Goal: Task Accomplishment & Management: Use online tool/utility

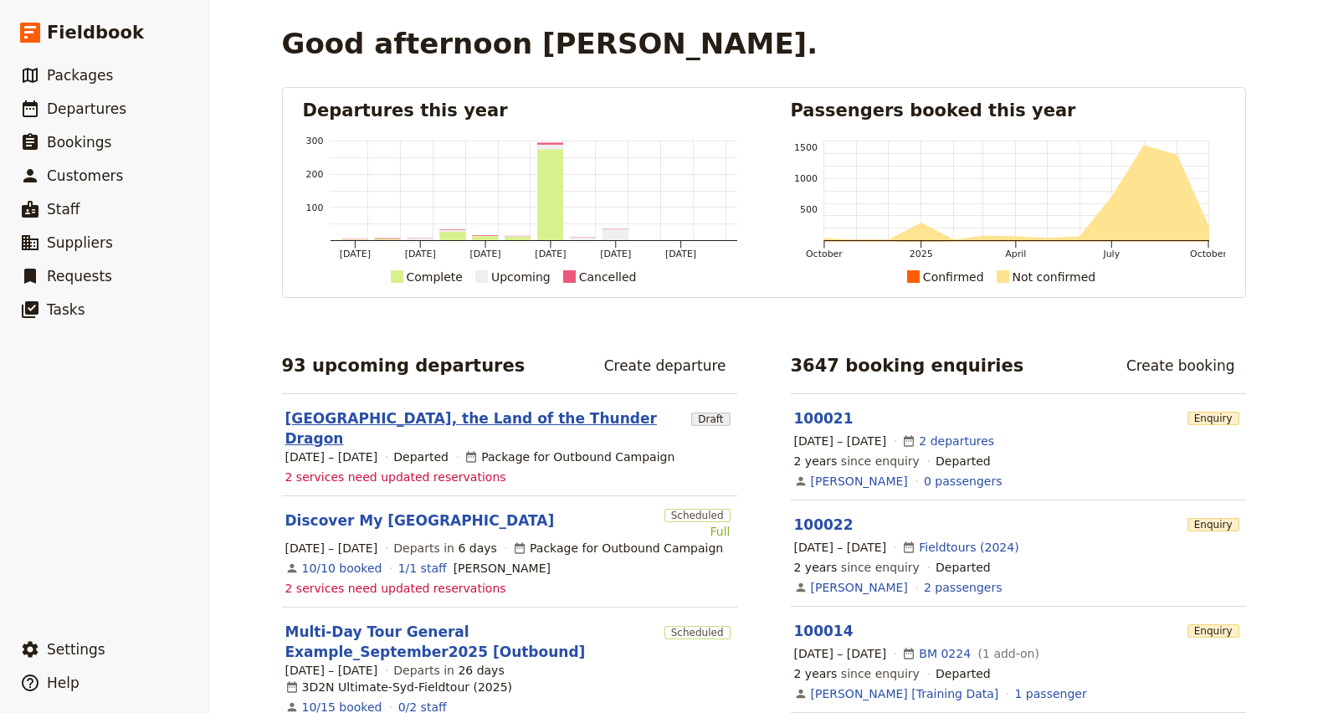
click at [457, 420] on link "[GEOGRAPHIC_DATA], the Land of the Thunder Dragon" at bounding box center [485, 429] width 400 height 40
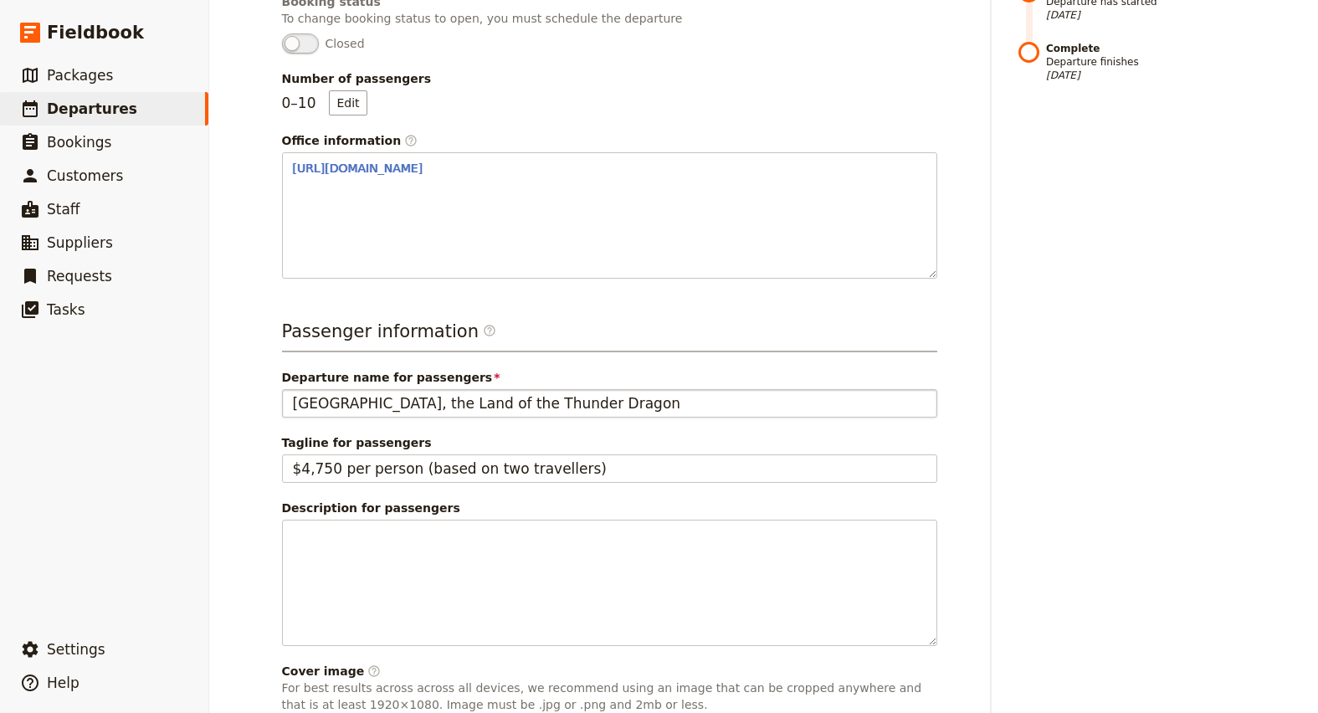
scroll to position [408, 0]
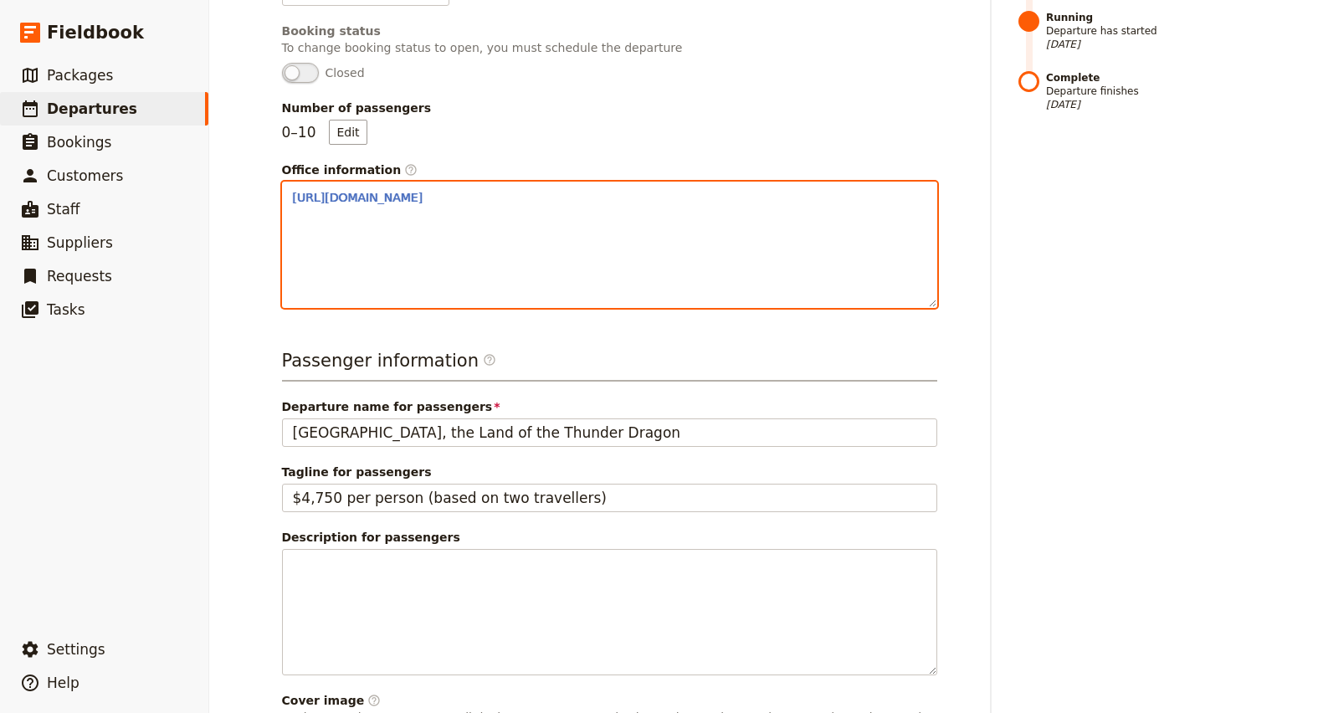
click at [464, 272] on div "[URL][DOMAIN_NAME]" at bounding box center [610, 244] width 654 height 125
click at [321, 295] on select "Normal Small text Heading 1 Heading 2 Heading 3" at bounding box center [333, 294] width 80 height 18
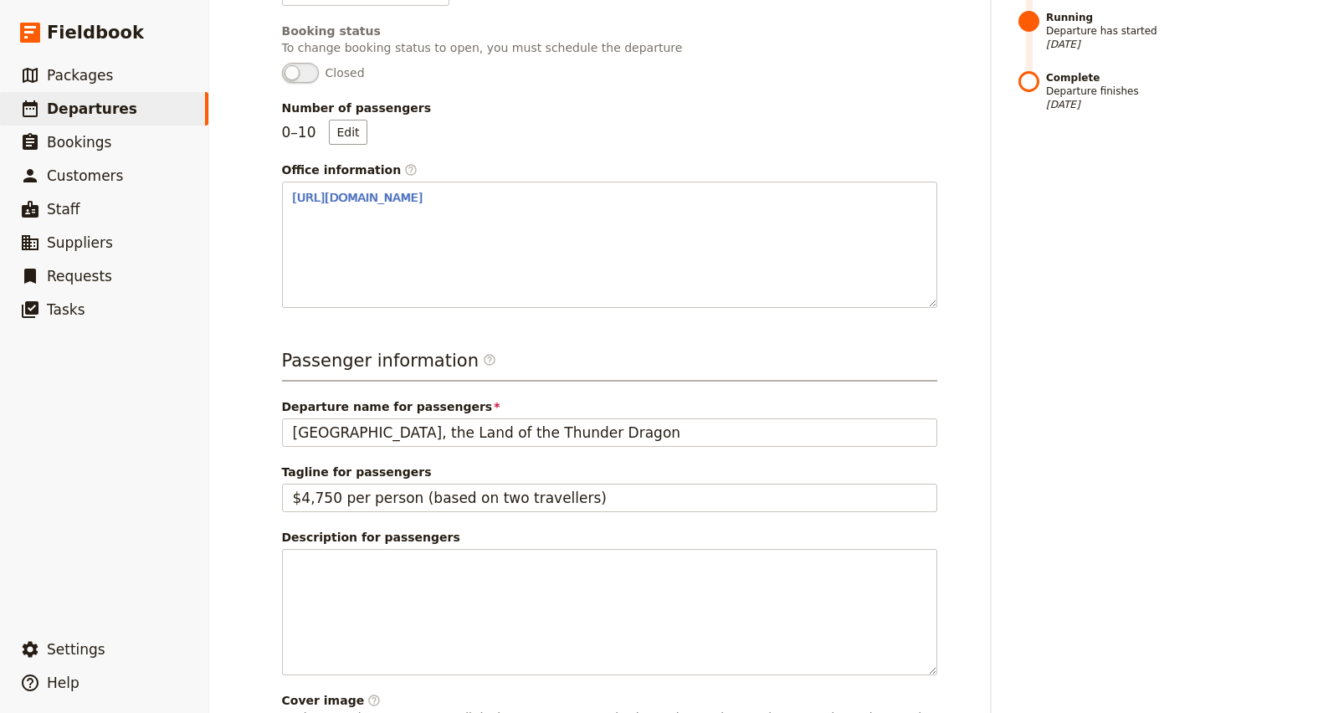
click at [1034, 245] on div "Timeline Draft Not ready to accept bookings [DATE] Scheduled Ready to accept bo…" at bounding box center [1133, 408] width 228 height 1264
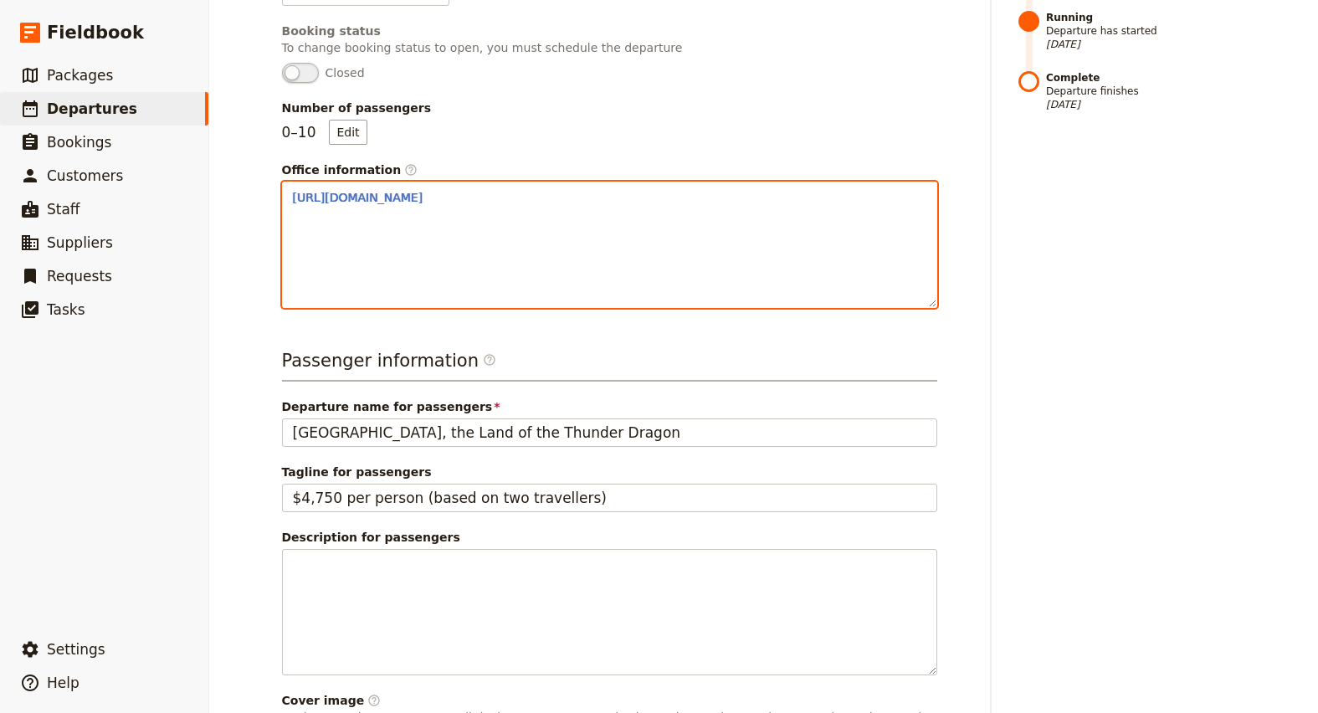
click at [476, 229] on div "[URL][DOMAIN_NAME]" at bounding box center [610, 244] width 654 height 125
drag, startPoint x: 691, startPoint y: 244, endPoint x: 611, endPoint y: 247, distance: 80.4
click at [691, 244] on div "[URL][DOMAIN_NAME]" at bounding box center [610, 230] width 654 height 97
click at [304, 306] on div "Normal Small text Heading 1 Heading 2 Heading 3 ​ ​ ​ ​ ​ ​ ​ ​ ​" at bounding box center [610, 295] width 654 height 24
click at [308, 299] on select "Normal Small text Heading 1 Heading 2 Heading 3" at bounding box center [333, 294] width 80 height 18
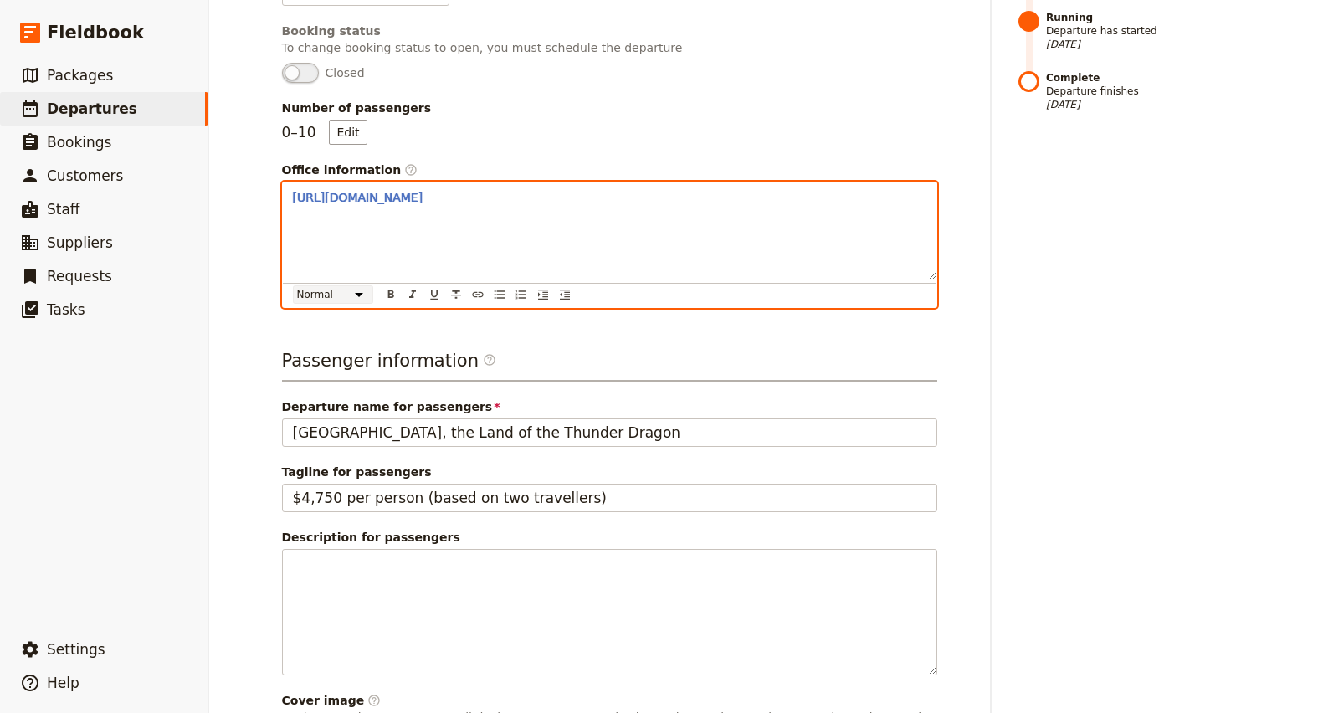
click at [340, 294] on select "Normal Small text Heading 1 Heading 2 Heading 3" at bounding box center [333, 294] width 80 height 18
